Goal: Task Accomplishment & Management: Use online tool/utility

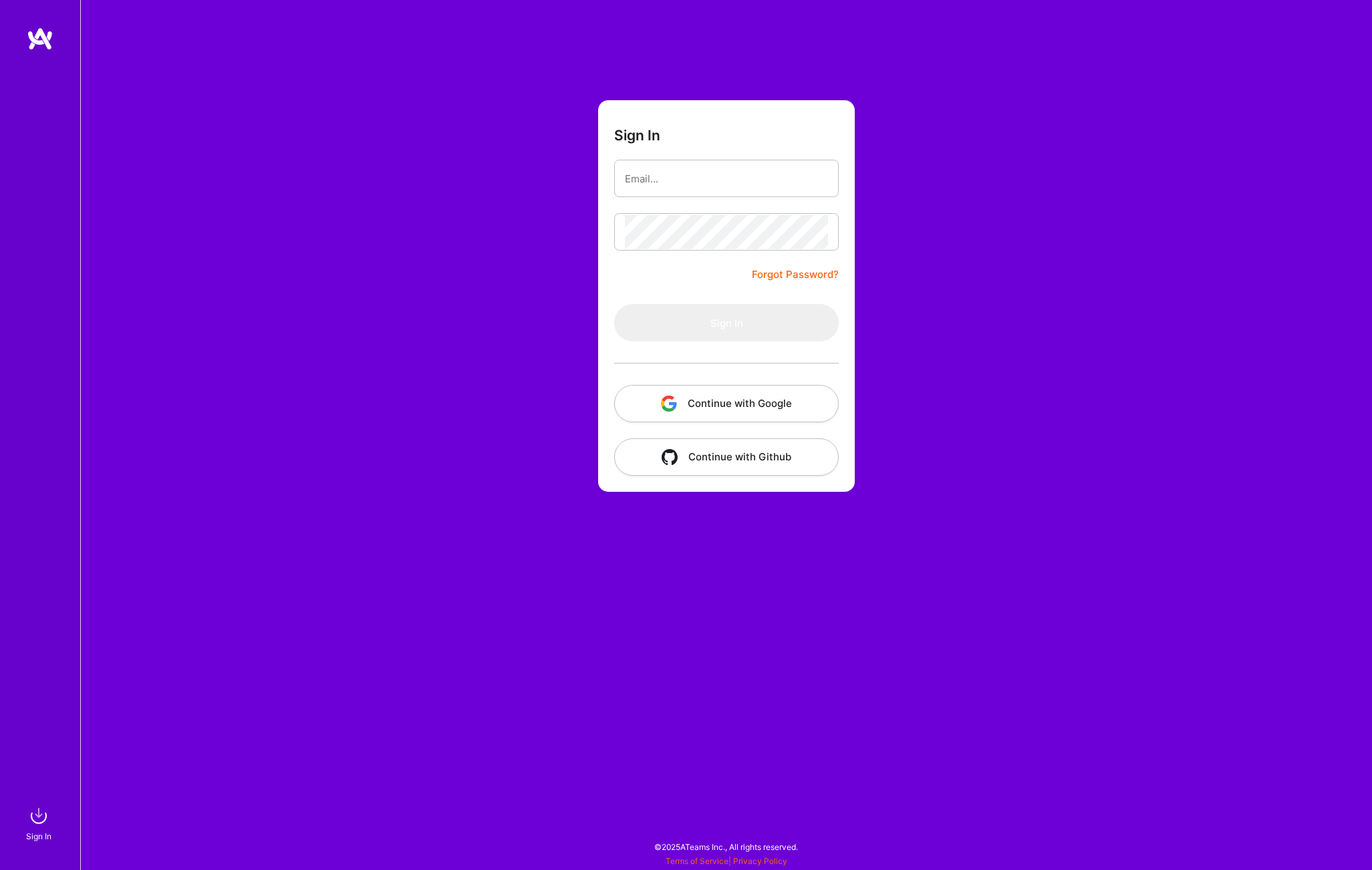
click at [0, 863] on com-1password-button at bounding box center [0, 863] width 0 height 0
type input "[PERSON_NAME][EMAIL_ADDRESS][PERSON_NAME][DOMAIN_NAME]"
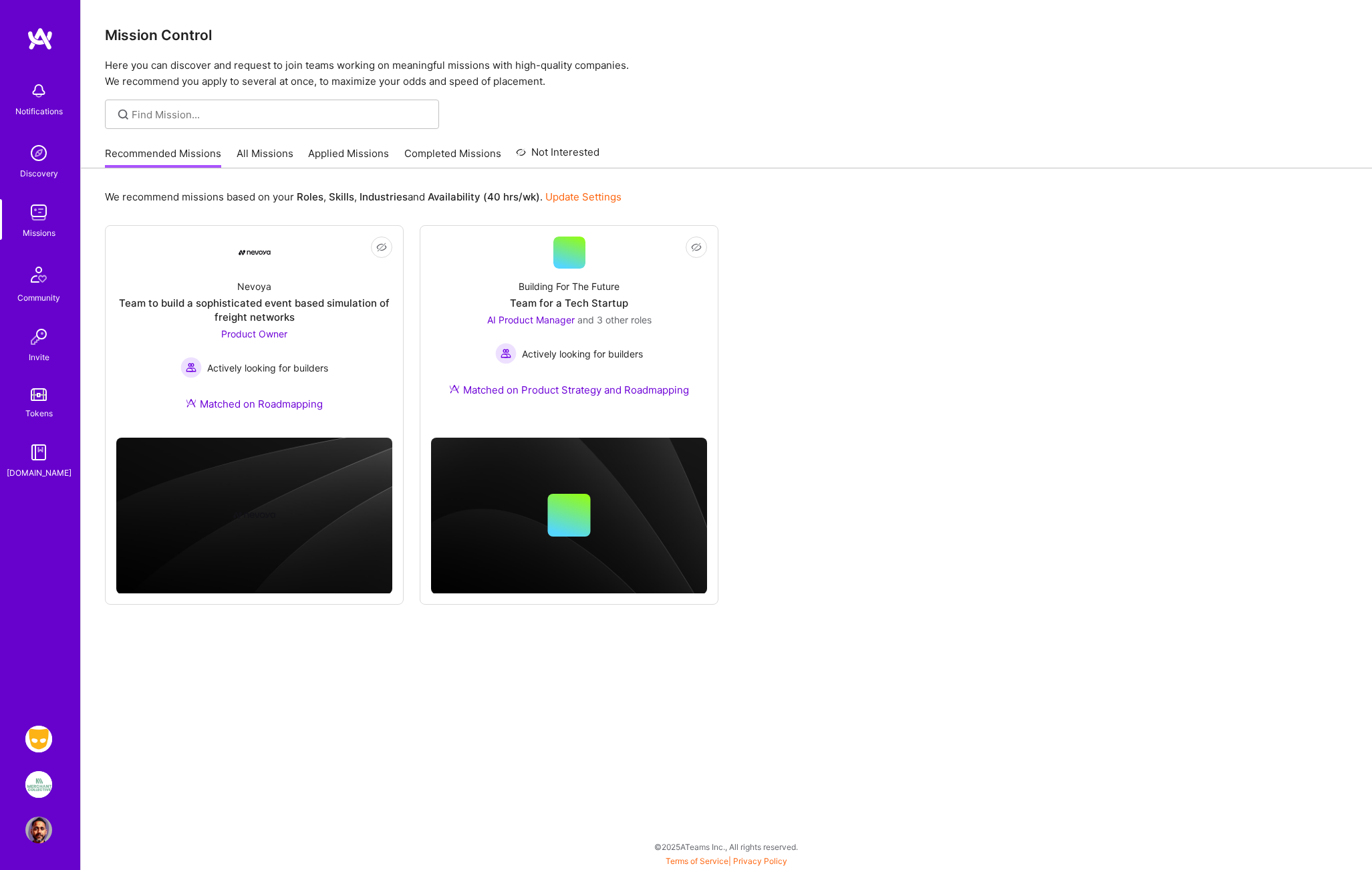
click at [37, 739] on img at bounding box center [39, 739] width 27 height 27
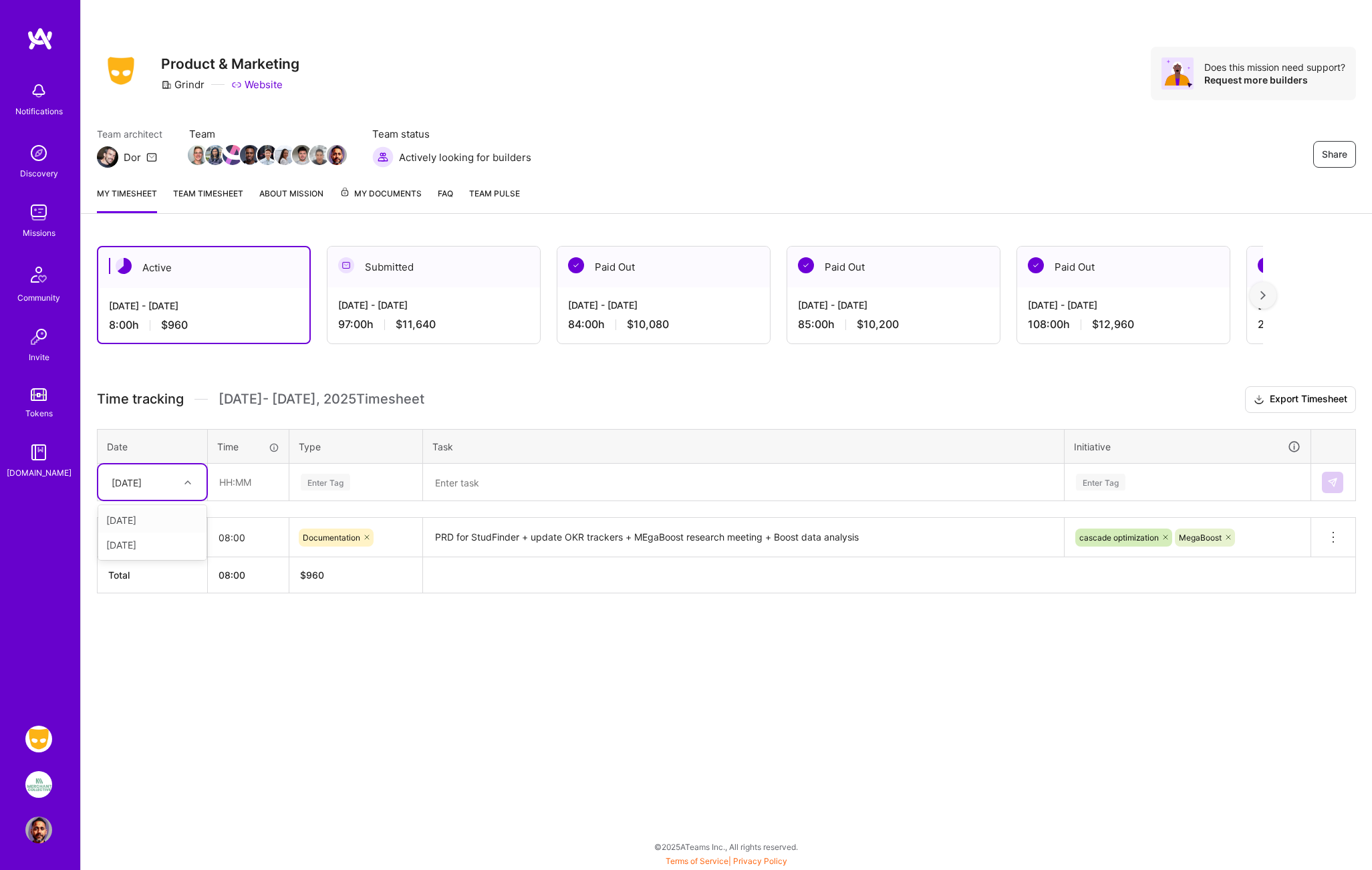
click at [186, 483] on icon at bounding box center [188, 483] width 7 height 7
click at [136, 544] on div "[DATE]" at bounding box center [153, 545] width 108 height 25
click at [225, 479] on input "text" at bounding box center [248, 482] width 79 height 35
type input "08:00"
click at [315, 490] on div "Enter Tag" at bounding box center [325, 481] width 49 height 20
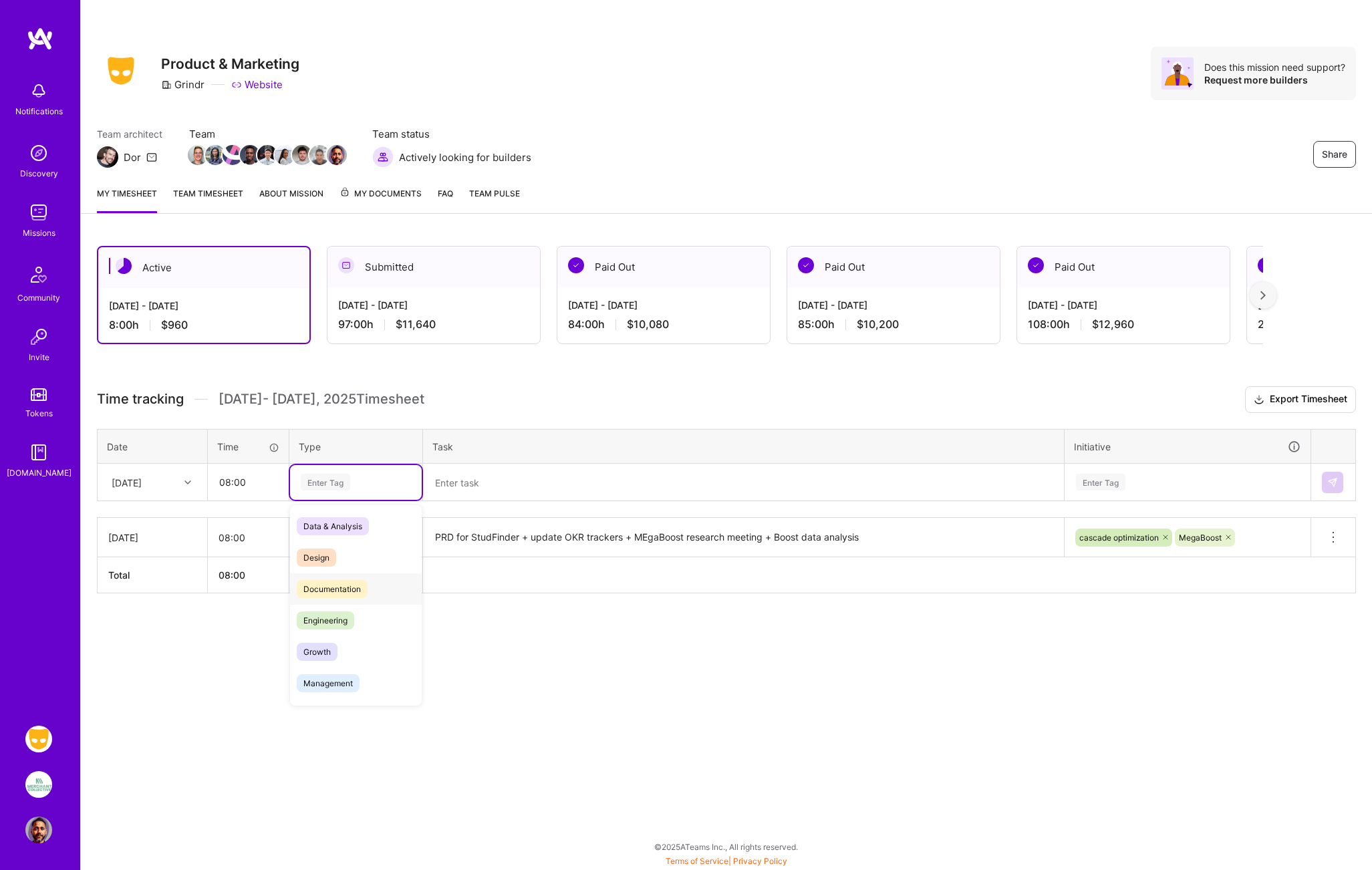
click at [335, 591] on span "Documentation" at bounding box center [332, 589] width 71 height 18
click at [449, 489] on textarea at bounding box center [744, 482] width 638 height 34
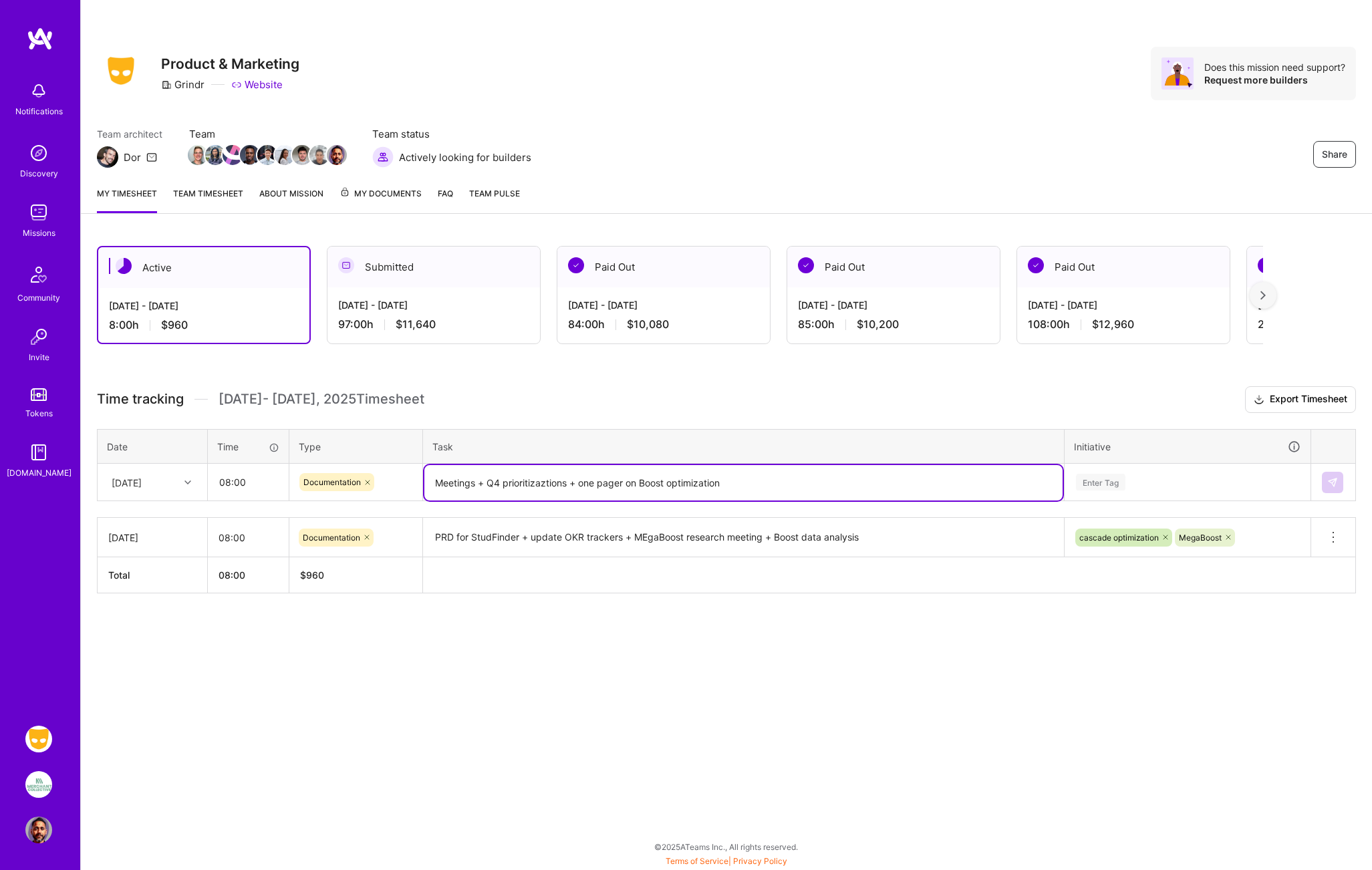
click at [536, 482] on textarea "Meetings + Q4 prioritizaztions + one pager on Boost optimization" at bounding box center [744, 483] width 638 height 35
click at [746, 482] on textarea "Meetings + Q4 prioritiaztions + one pager on Boost optimization" at bounding box center [744, 483] width 638 height 35
click at [546, 486] on textarea "Meetings + Q4 prioritiaztions + one pager on Boost optimization" at bounding box center [744, 483] width 638 height 35
click at [562, 481] on textarea "Meetings + Q4 prioritiaztions + one pager on Boost optimization" at bounding box center [744, 483] width 638 height 35
click at [746, 483] on textarea "Meetings + Q4 prioritiaztion + one pager on Boost optimization" at bounding box center [744, 483] width 638 height 35
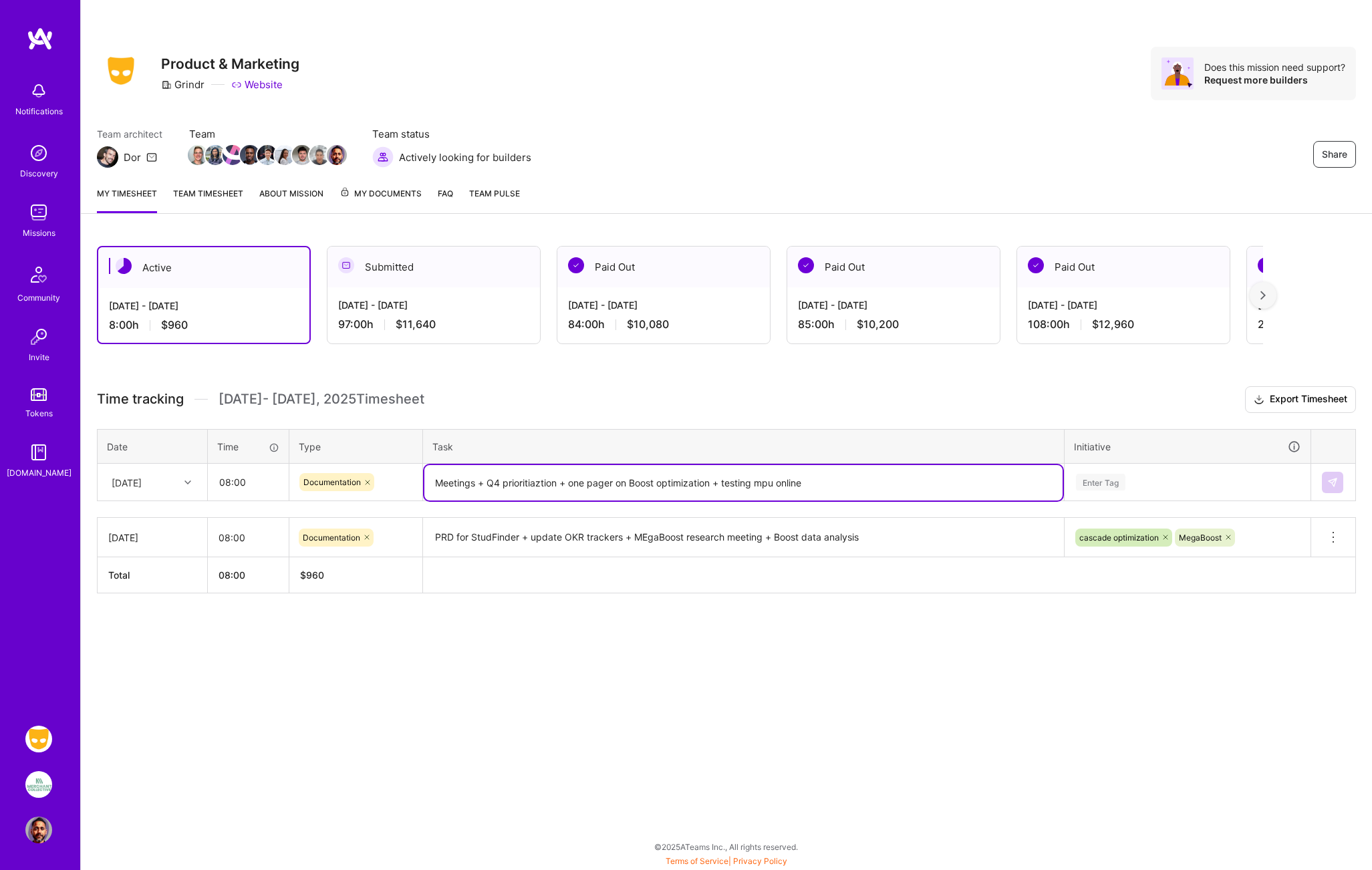
type textarea "Meetings + Q4 prioritiaztion + one pager on Boost optimization + testing mpu on…"
click at [1106, 476] on div "Enter Tag" at bounding box center [1101, 481] width 49 height 20
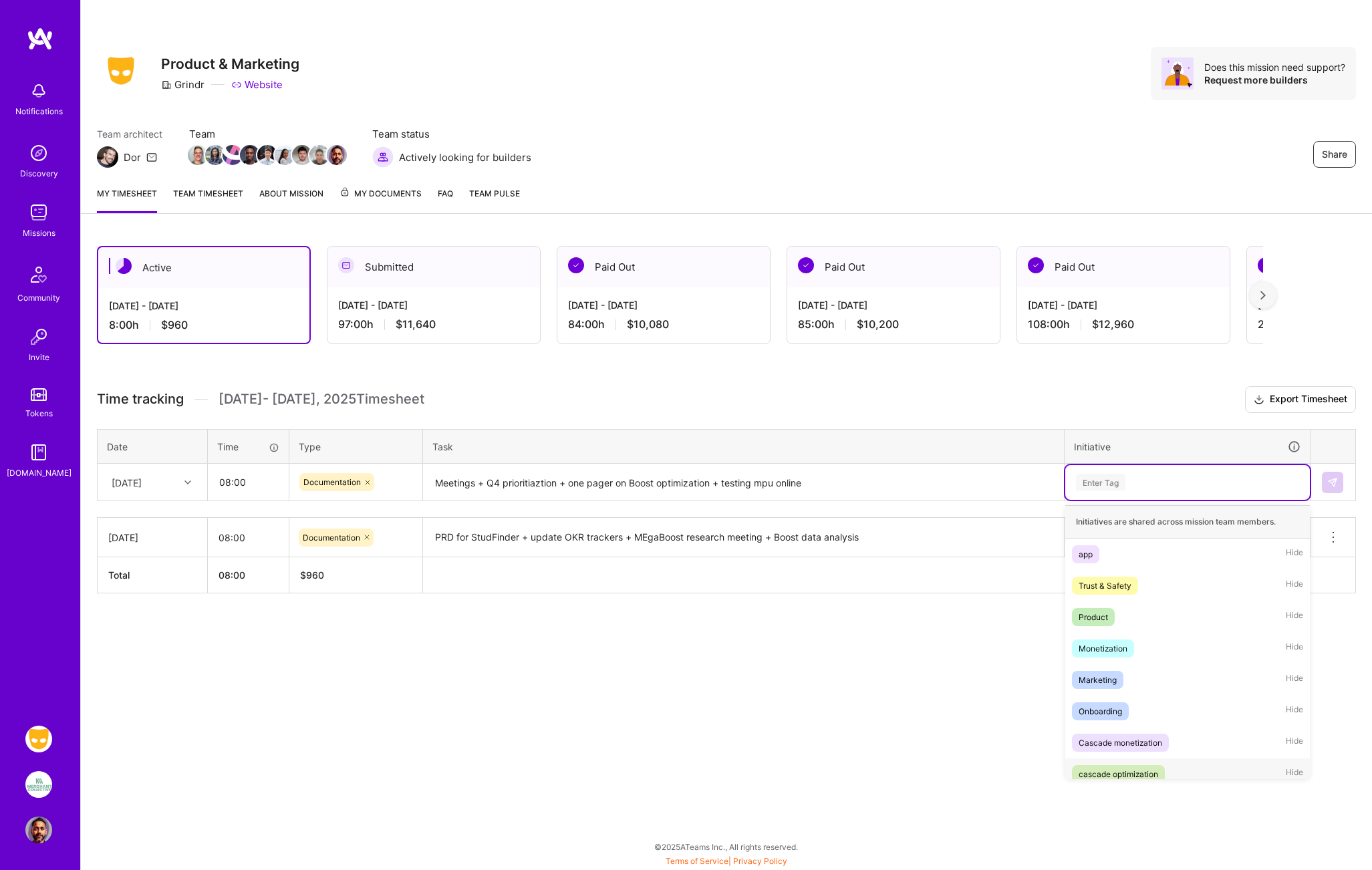
click at [1125, 774] on div "cascade optimization" at bounding box center [1118, 774] width 79 height 14
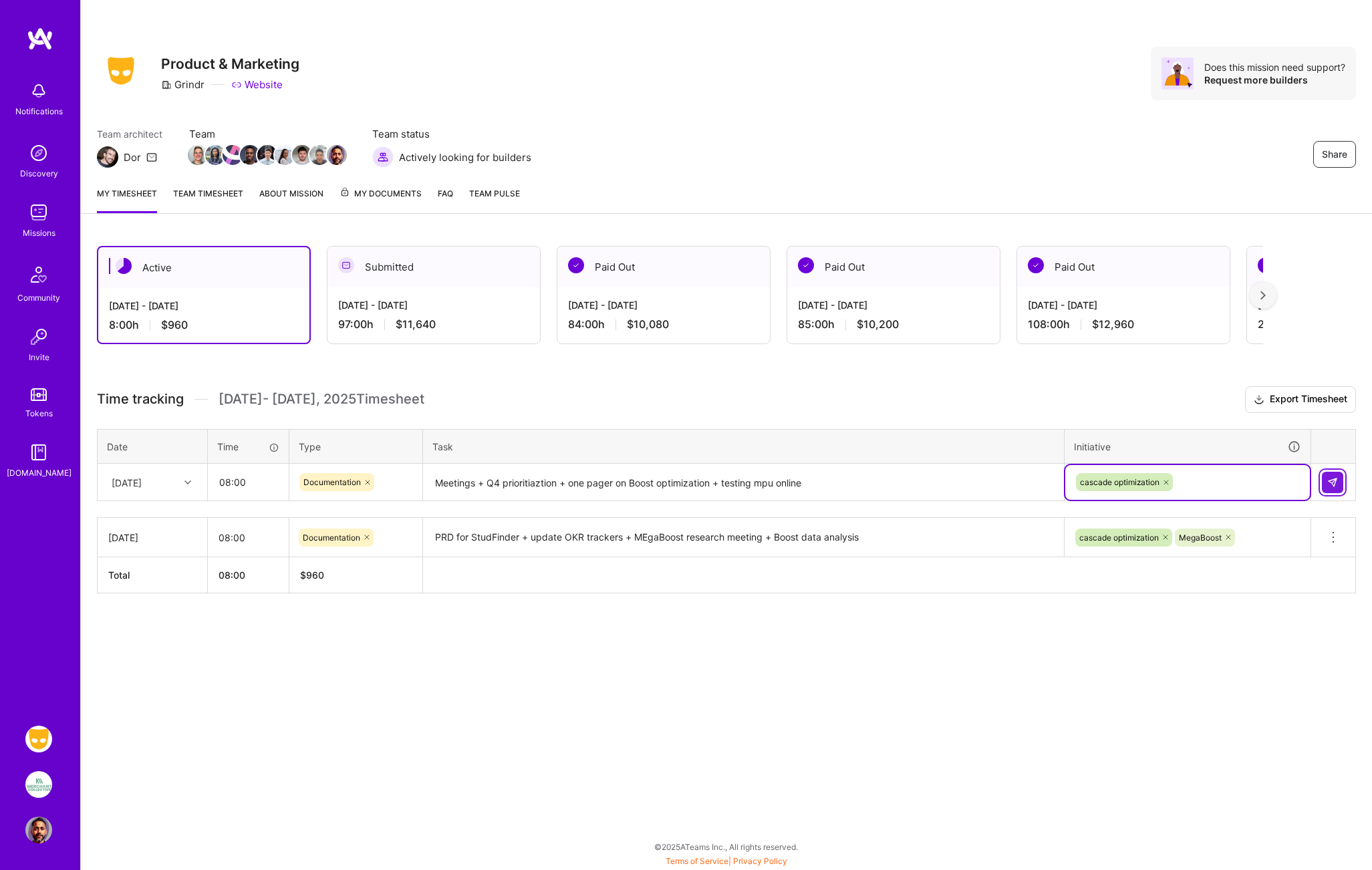
click at [1334, 477] on img at bounding box center [1332, 482] width 11 height 11
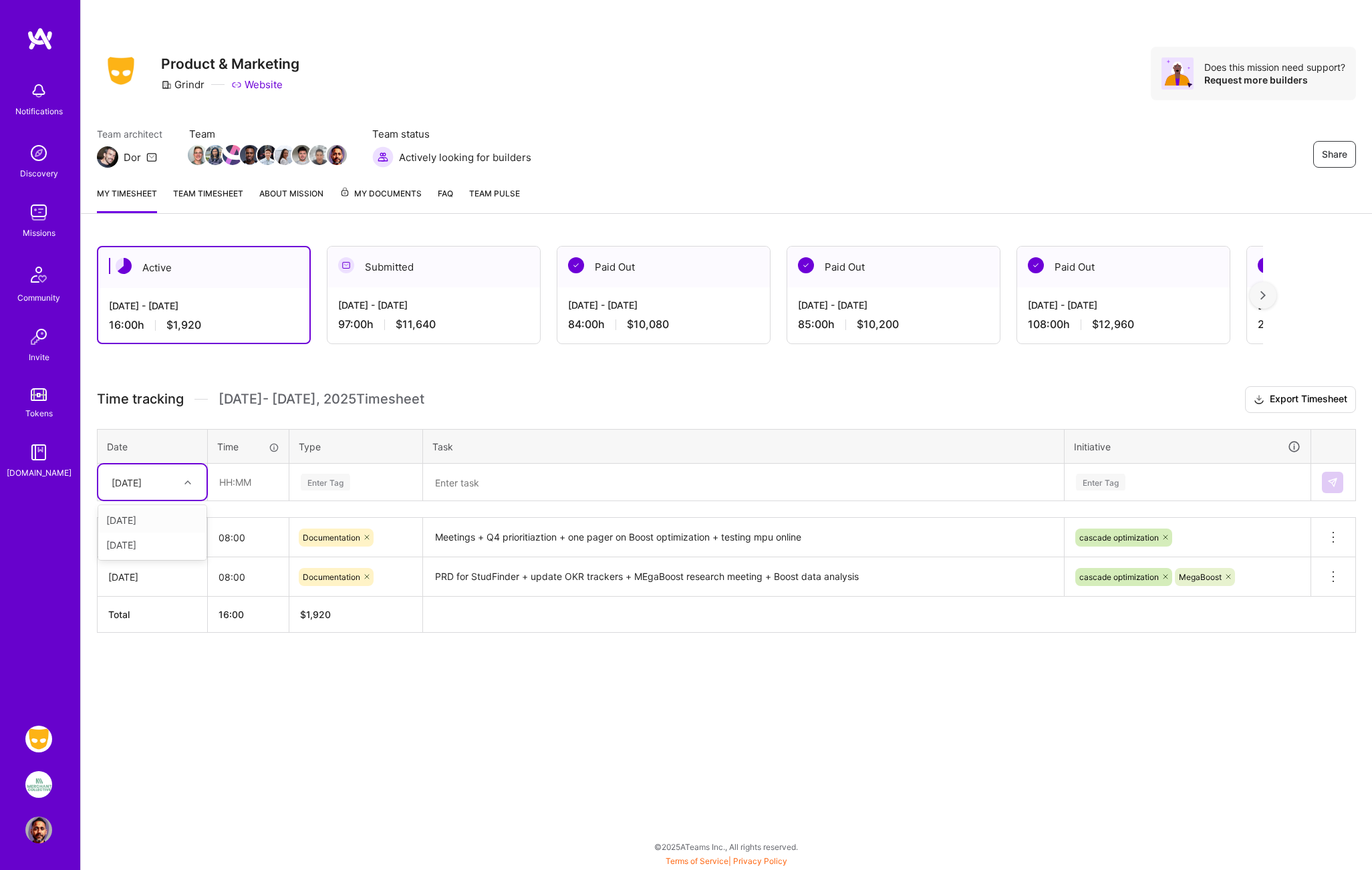
click at [189, 481] on icon at bounding box center [188, 483] width 7 height 7
click at [150, 542] on div "[DATE]" at bounding box center [153, 545] width 108 height 25
click at [228, 476] on input "text" at bounding box center [248, 482] width 79 height 35
type input "08:00"
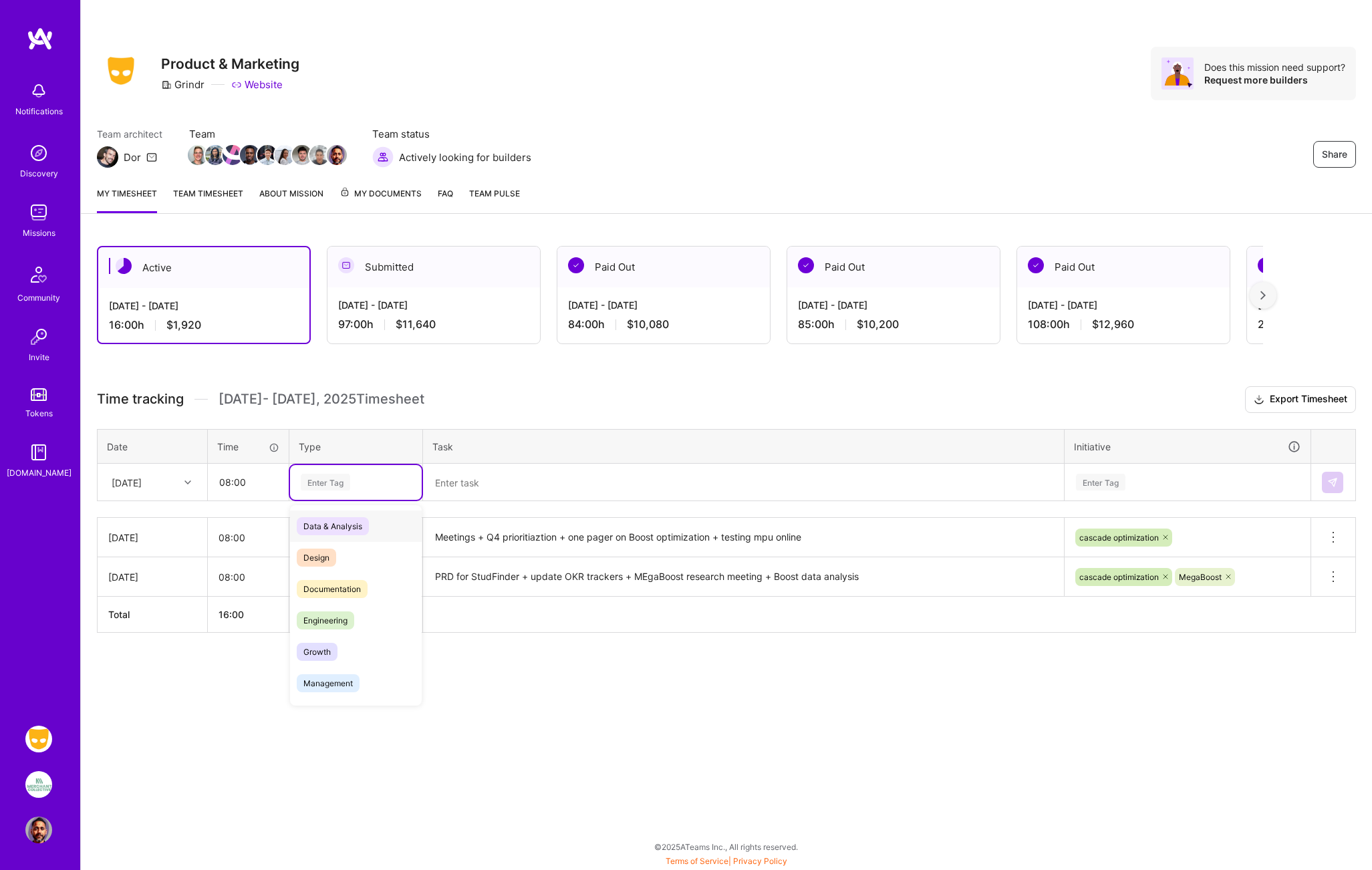
click at [322, 488] on div "Enter Tag" at bounding box center [325, 481] width 49 height 20
click at [347, 587] on span "Documentation" at bounding box center [332, 589] width 71 height 18
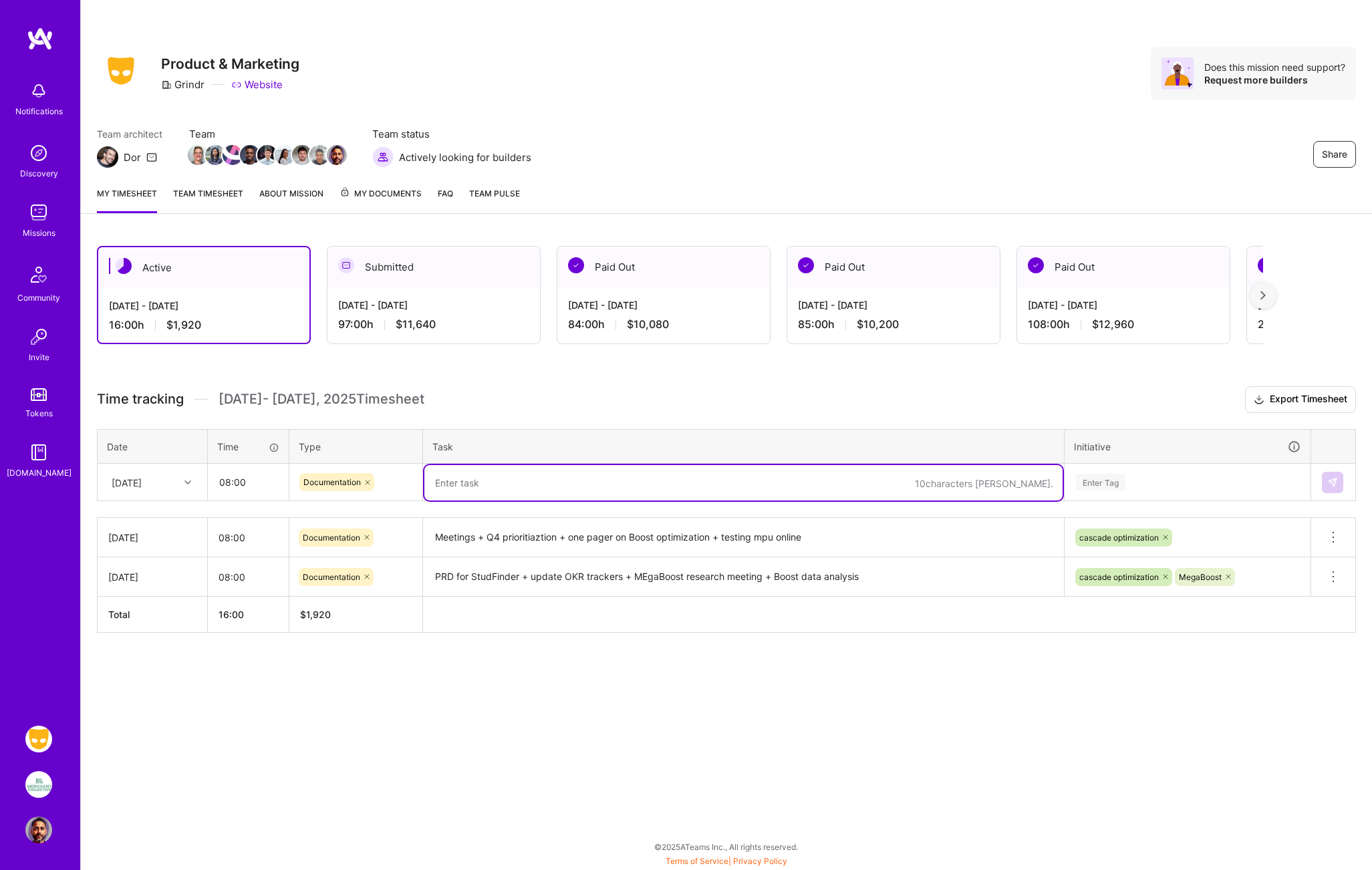
click at [457, 476] on textarea at bounding box center [744, 483] width 638 height 35
type textarea "Standups + meetings + getting data for megaboost decision + research plan for M…"
click at [1109, 483] on div "Enter Tag" at bounding box center [1101, 481] width 49 height 20
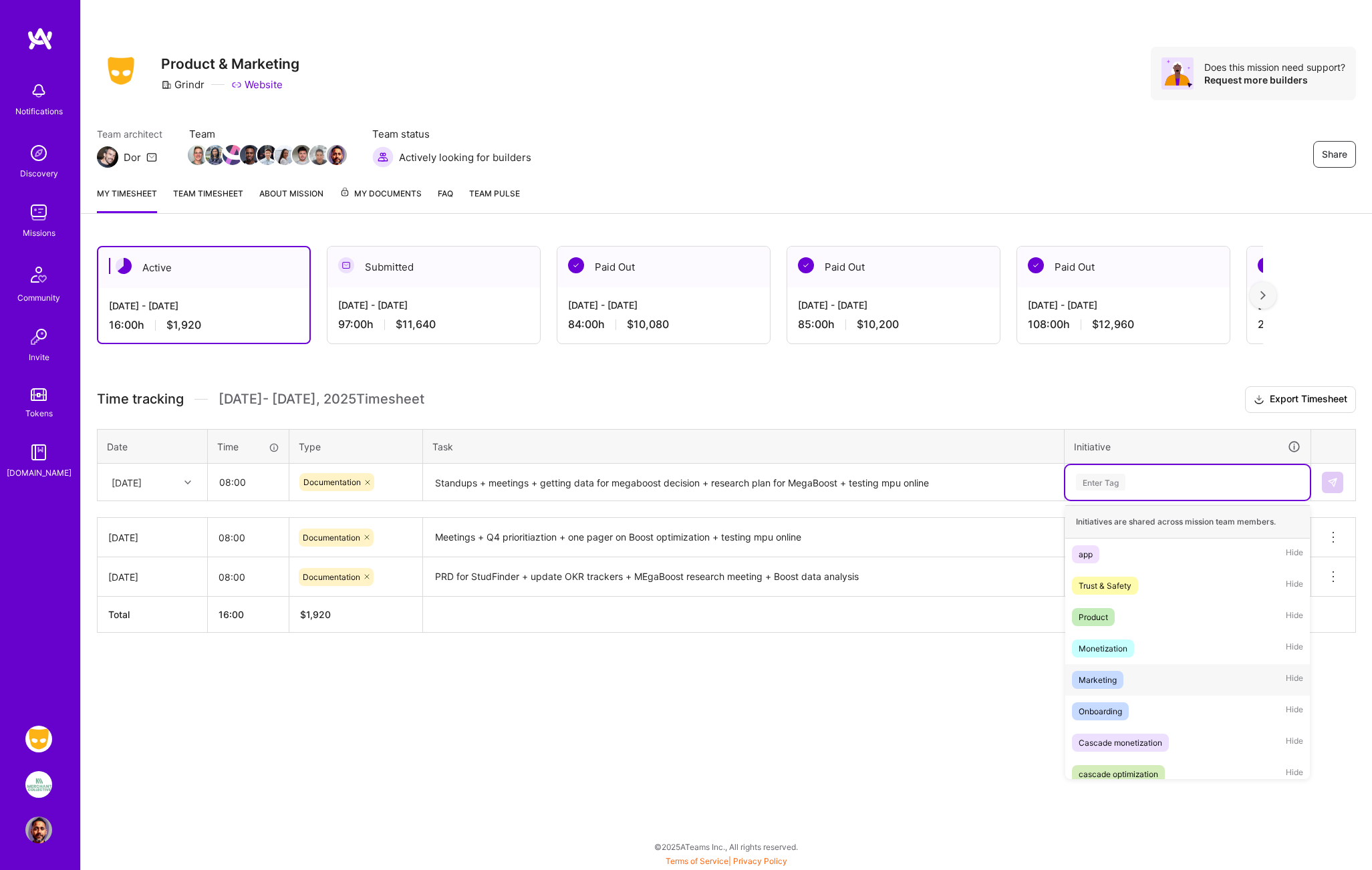
scroll to position [42, 0]
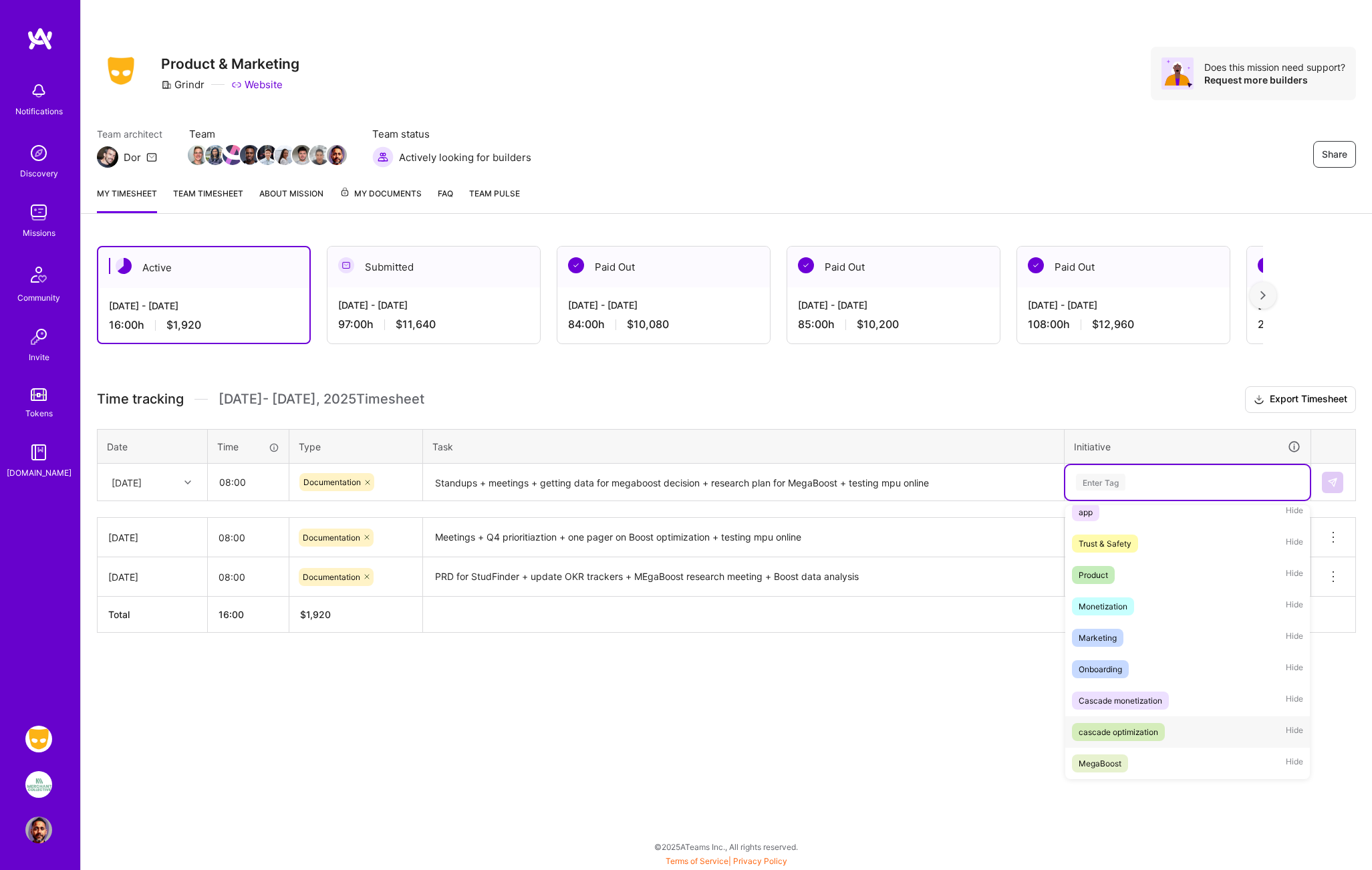
click at [1115, 736] on div "cascade optimization" at bounding box center [1118, 732] width 79 height 14
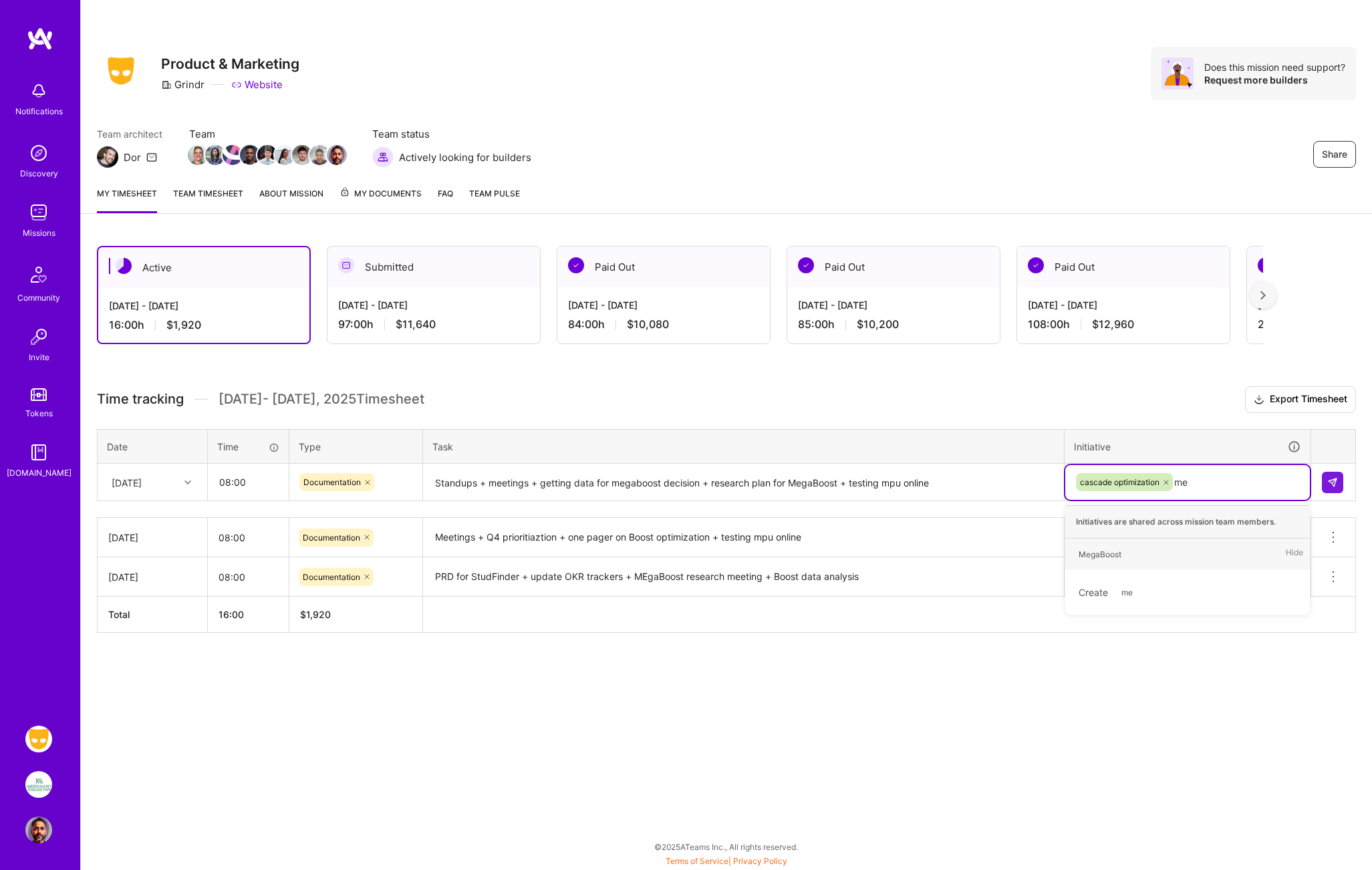
type input "m"
click at [1102, 774] on div "MegaBoost" at bounding box center [1099, 774] width 43 height 14
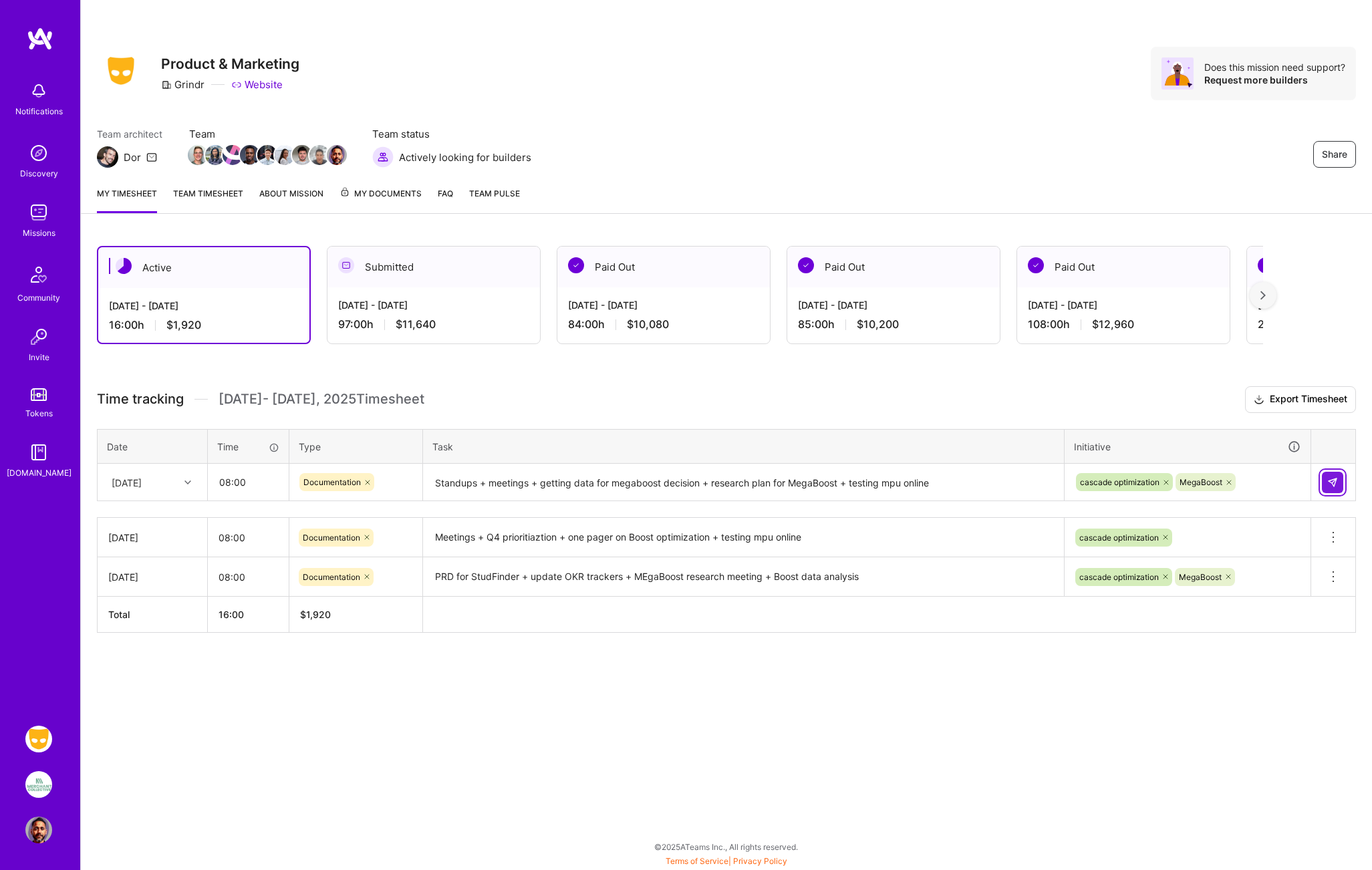
click at [1334, 479] on img at bounding box center [1332, 482] width 11 height 11
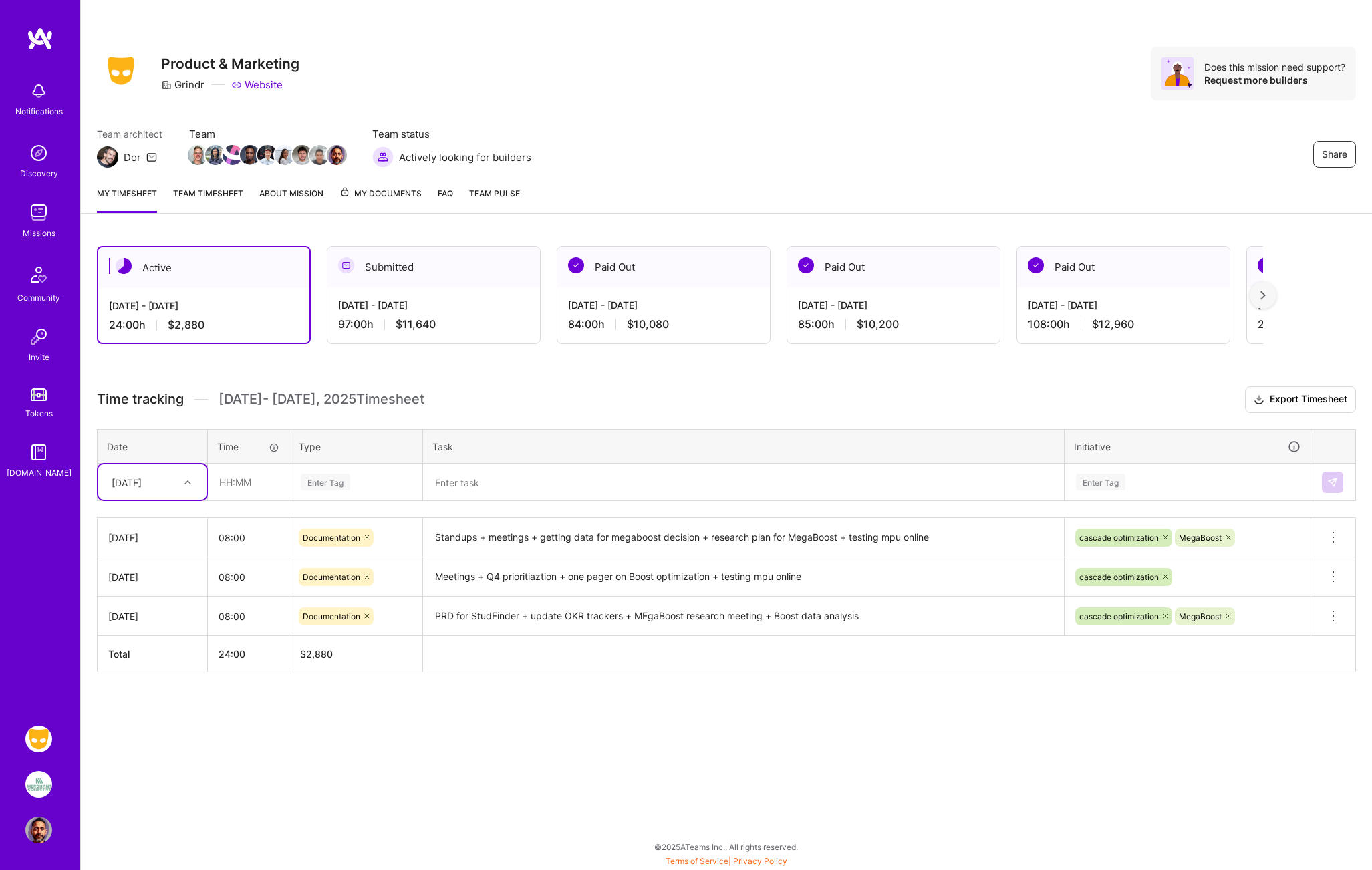
click at [188, 483] on icon at bounding box center [188, 483] width 7 height 7
click at [574, 104] on div "Share Product & Marketing Grindr Website Does this mission need support? Reques…" at bounding box center [726, 88] width 1291 height 176
